Goal: Task Accomplishment & Management: Manage account settings

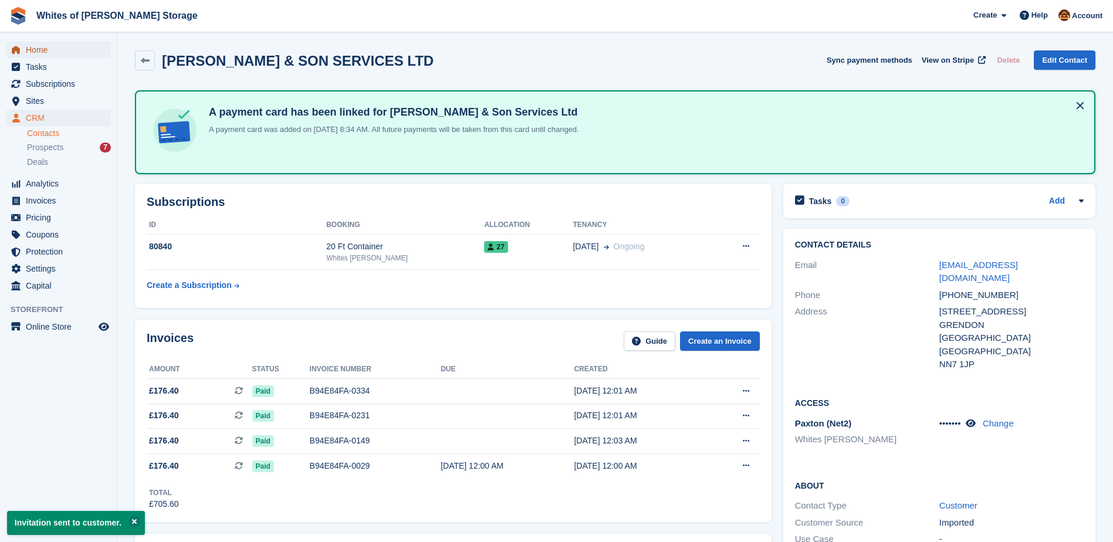
click at [69, 46] on span "Home" at bounding box center [61, 50] width 70 height 16
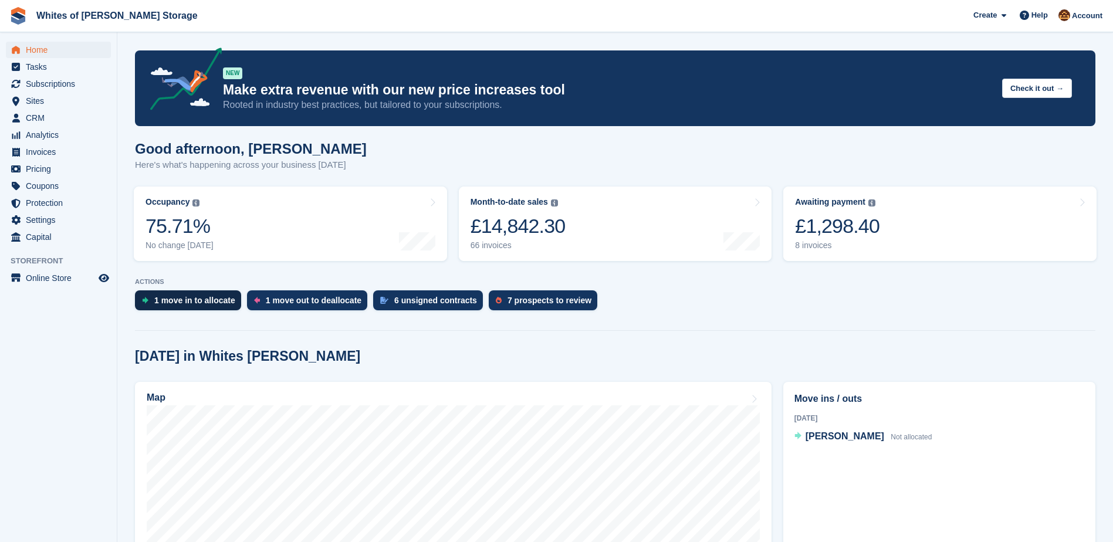
click at [214, 305] on div "1 move in to allocate" at bounding box center [194, 300] width 81 height 9
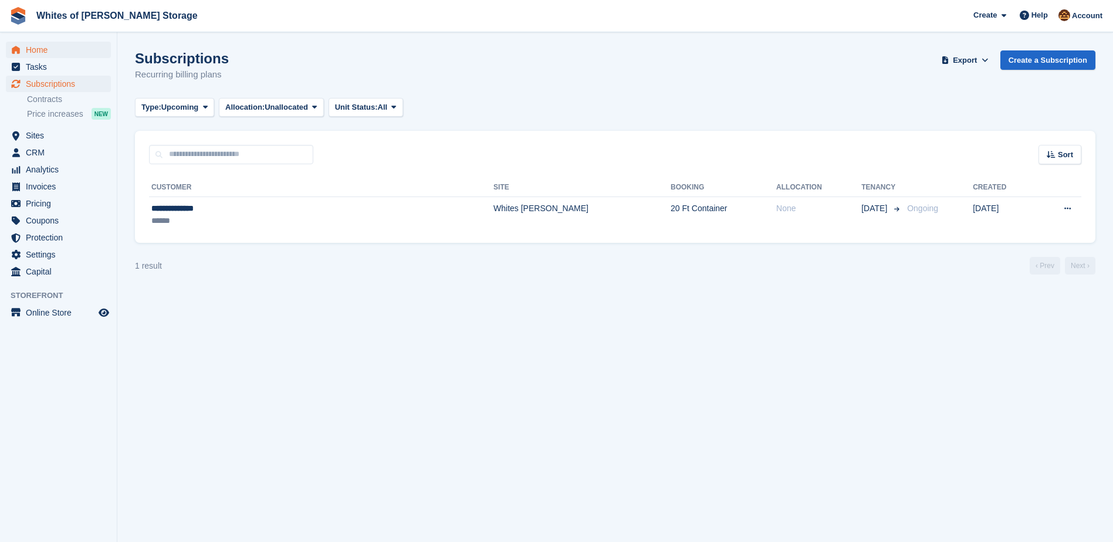
click at [42, 52] on span "Home" at bounding box center [61, 50] width 70 height 16
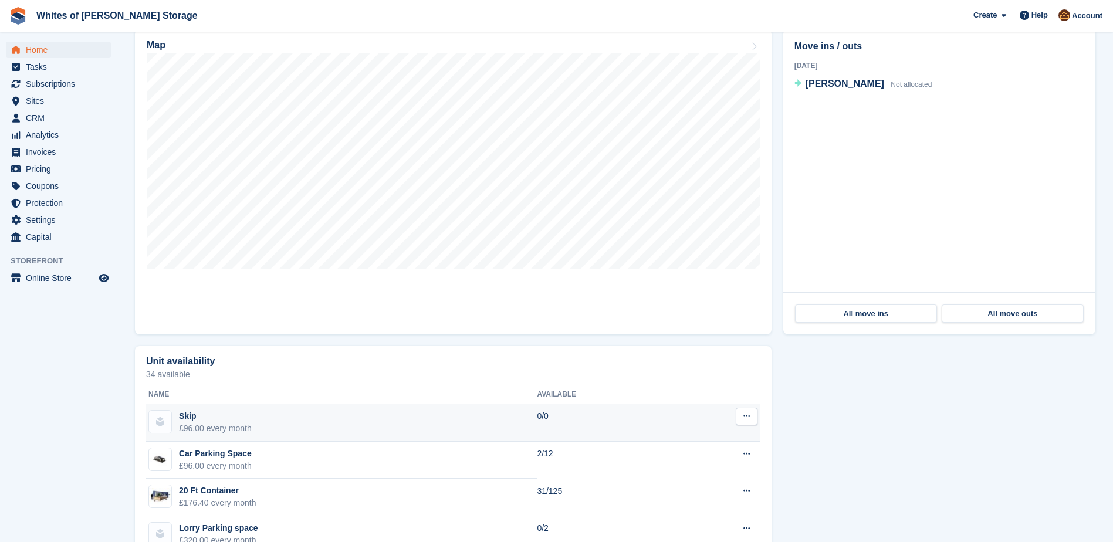
scroll to position [411, 0]
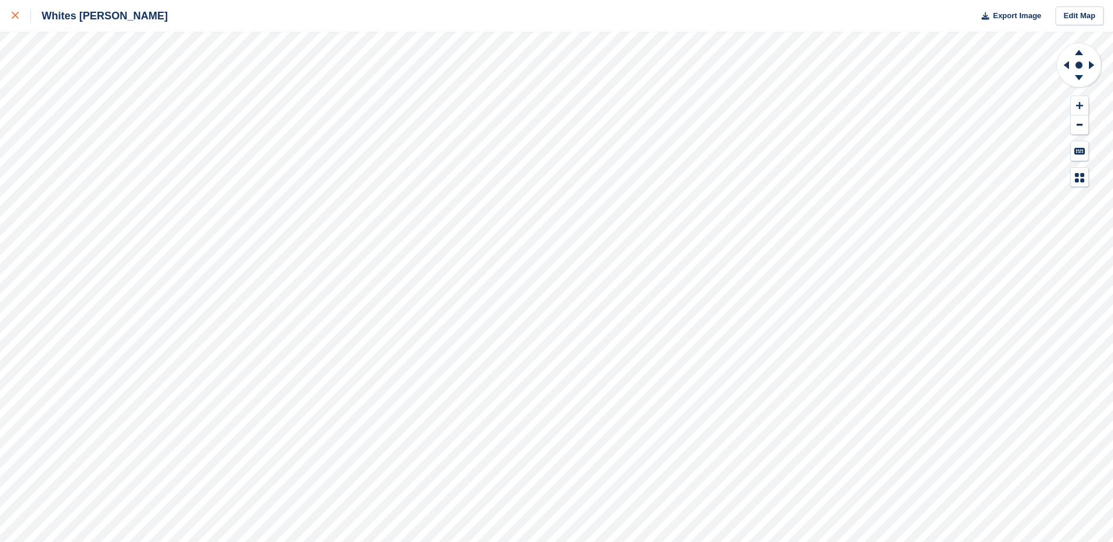
click at [13, 12] on icon at bounding box center [15, 15] width 7 height 7
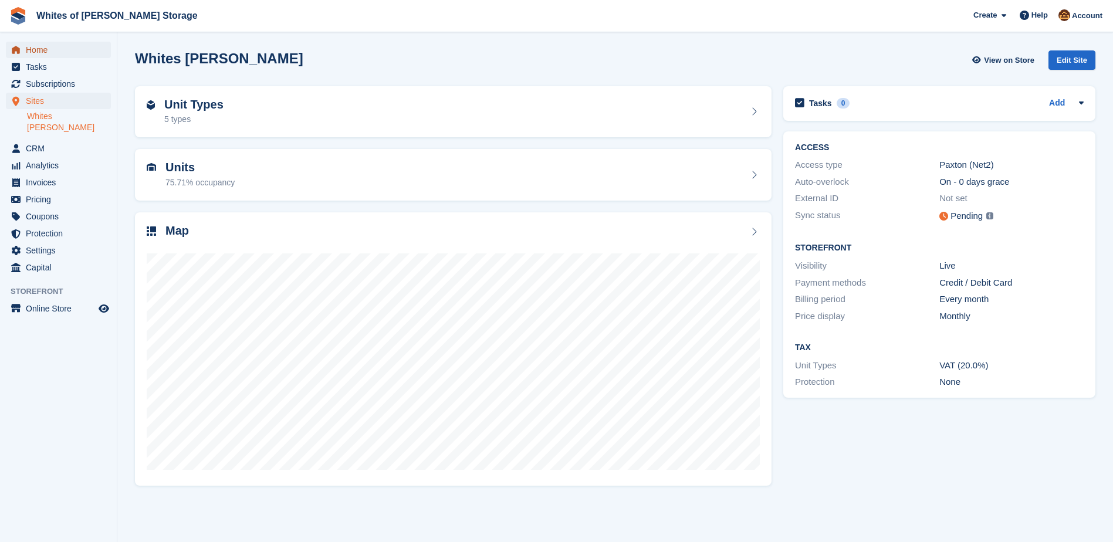
click at [48, 53] on span "Home" at bounding box center [61, 50] width 70 height 16
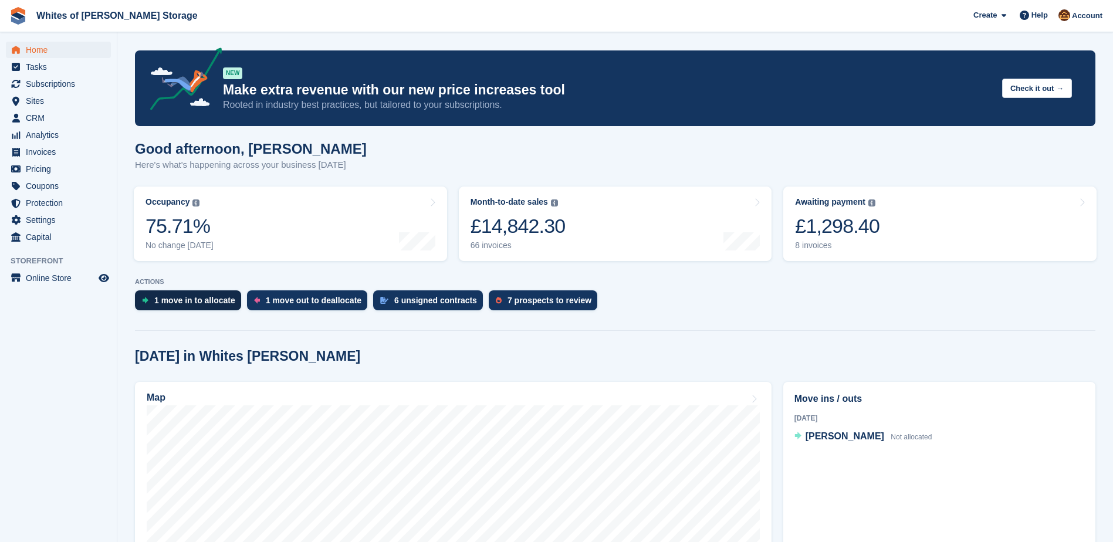
click at [178, 305] on div "1 move in to allocate" at bounding box center [194, 300] width 81 height 9
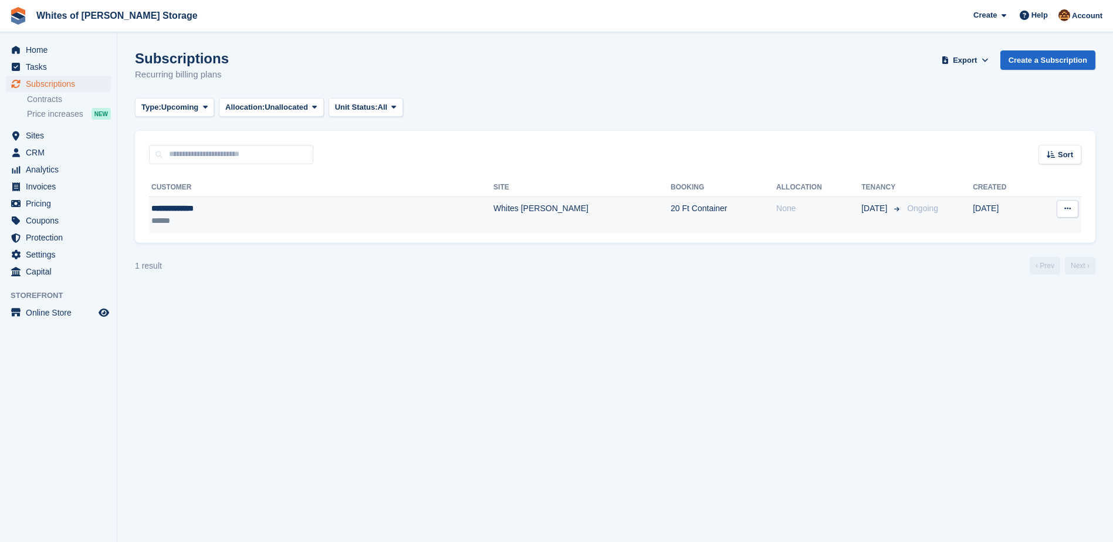
click at [670, 212] on td "20 Ft Container" at bounding box center [723, 215] width 106 height 37
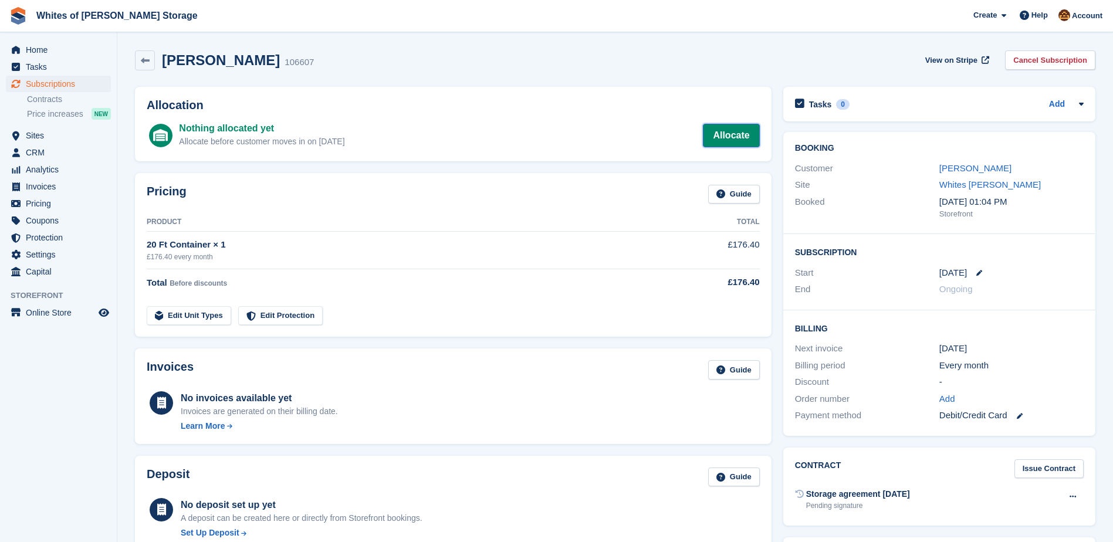
click at [717, 129] on link "Allocate" at bounding box center [731, 135] width 56 height 23
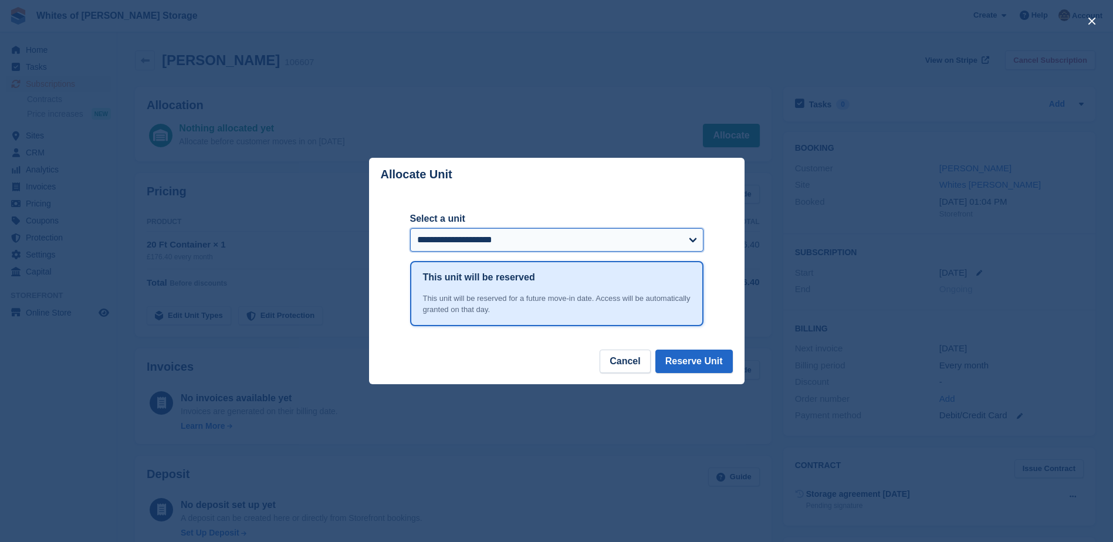
click at [482, 246] on select "**********" at bounding box center [556, 239] width 293 height 23
select select "******"
click at [410, 229] on select "**********" at bounding box center [556, 239] width 293 height 23
click at [713, 363] on button "Reserve Unit" at bounding box center [693, 361] width 77 height 23
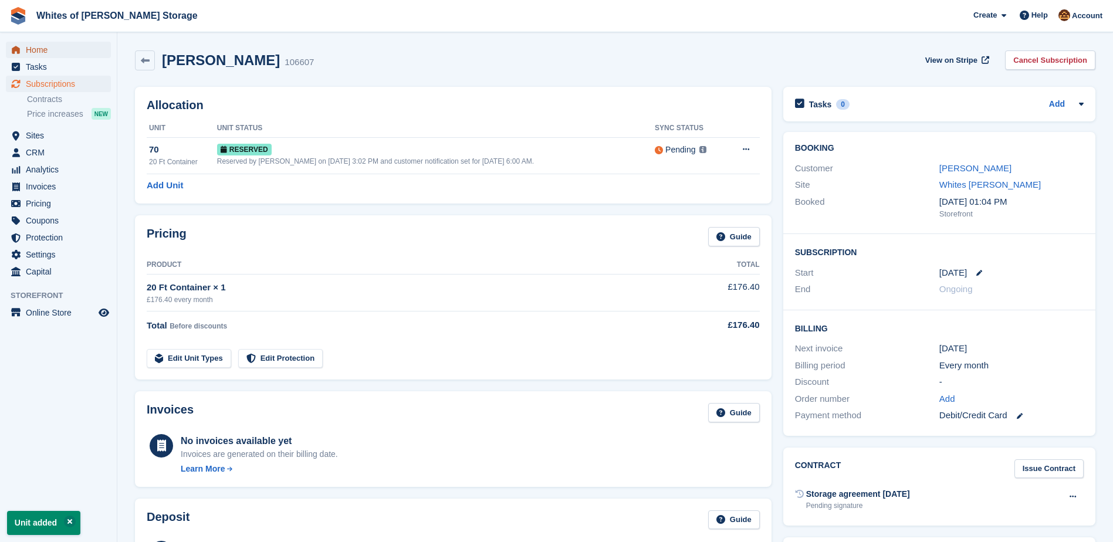
click at [75, 46] on span "Home" at bounding box center [61, 50] width 70 height 16
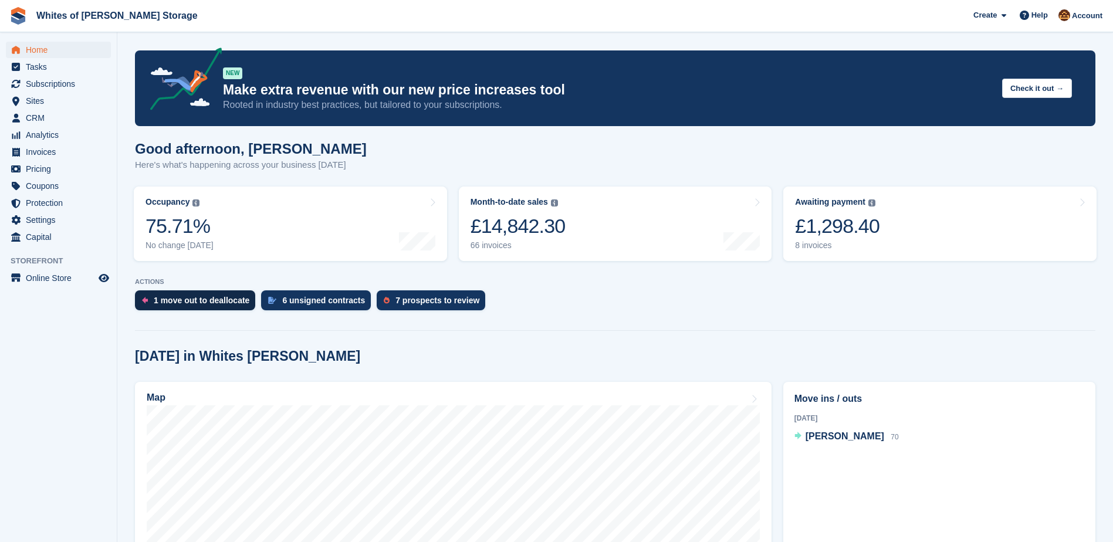
click at [210, 304] on div "1 move out to deallocate" at bounding box center [202, 300] width 96 height 9
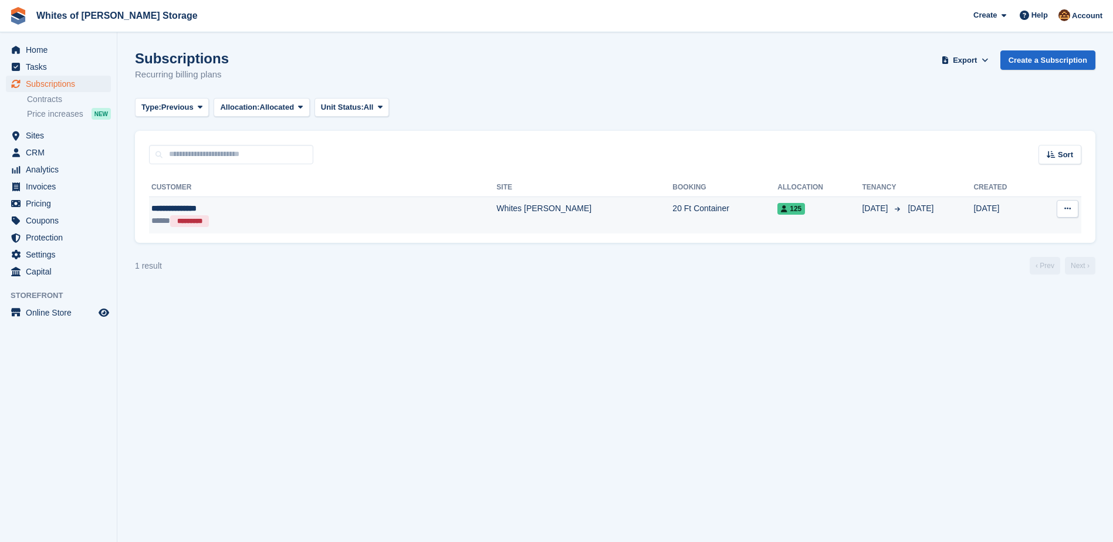
click at [496, 212] on td "Whites [PERSON_NAME]" at bounding box center [584, 215] width 176 height 37
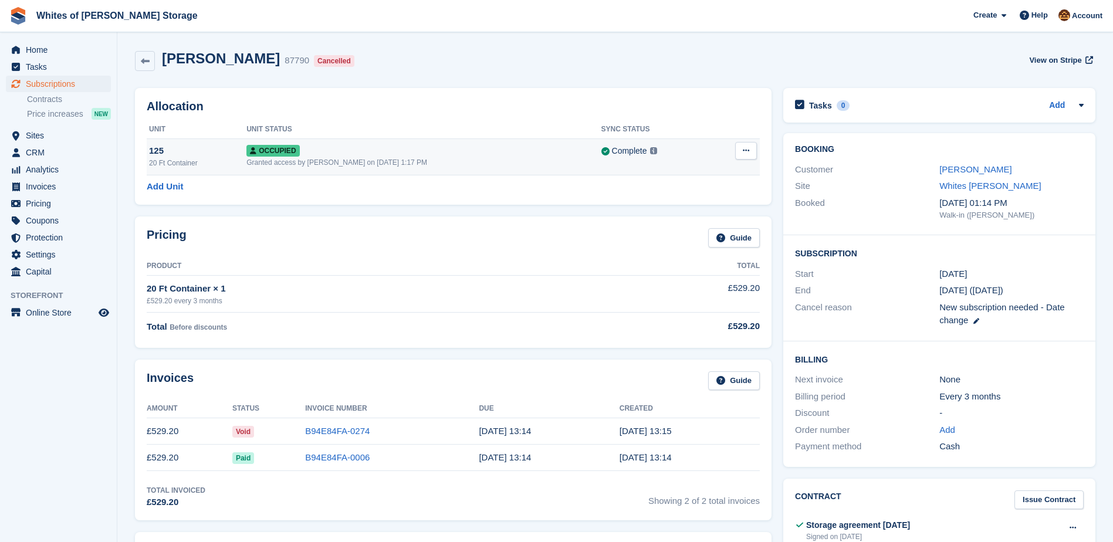
click at [740, 155] on button at bounding box center [746, 151] width 22 height 18
click at [680, 109] on h2 "Allocation" at bounding box center [453, 106] width 613 height 13
click at [364, 160] on div "Granted access by [PERSON_NAME] on [DATE] 1:17 PM" at bounding box center [423, 162] width 354 height 11
